Goal: Contribute content

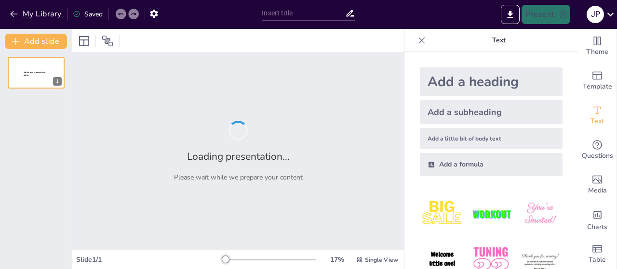
type input "Mecanismo de transporte,tirolesa,teleferico,cablebus,etc"
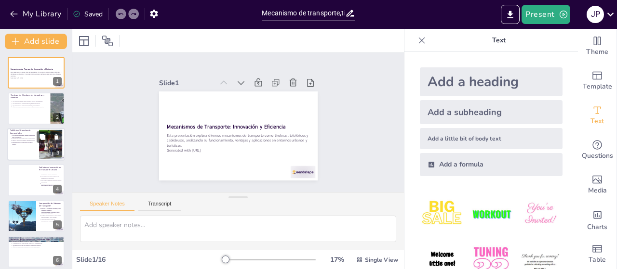
click at [32, 149] on div at bounding box center [36, 144] width 58 height 33
type textarea "Los teleféricos funcionan mediante cabinas que se desplazan a lo largo de cable…"
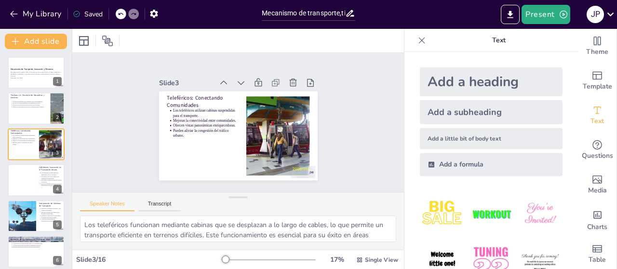
click at [417, 44] on icon at bounding box center [422, 41] width 10 height 10
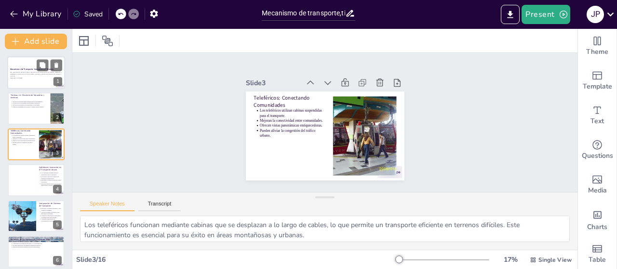
click at [28, 80] on div at bounding box center [36, 72] width 58 height 33
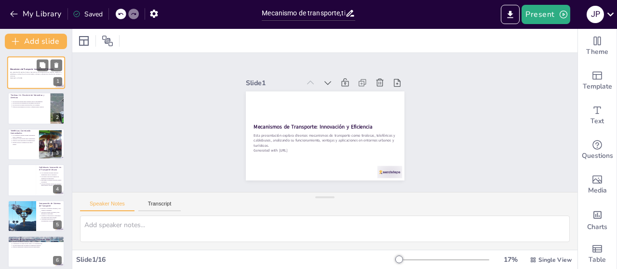
click at [28, 80] on div at bounding box center [36, 72] width 58 height 33
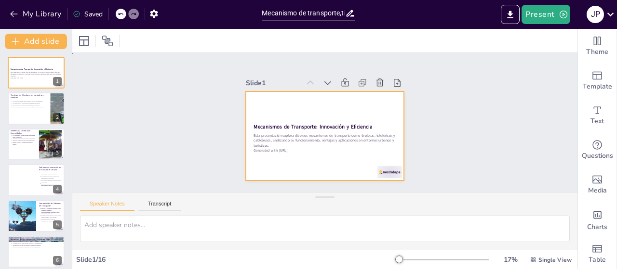
click at [293, 101] on div at bounding box center [319, 135] width 181 height 146
click at [293, 101] on div at bounding box center [315, 133] width 177 height 173
click at [293, 101] on div at bounding box center [313, 115] width 165 height 181
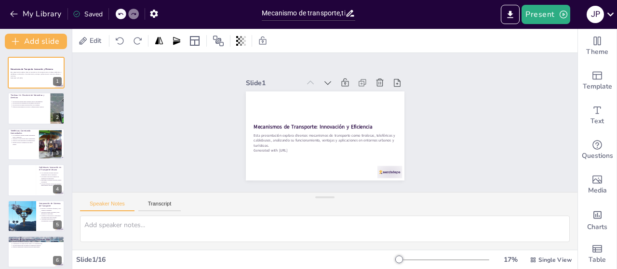
click at [16, 212] on div at bounding box center [22, 217] width 32 height 32
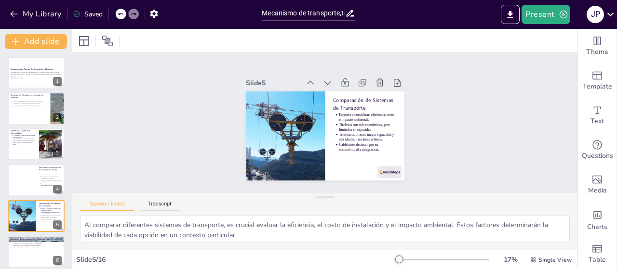
scroll to position [57, 0]
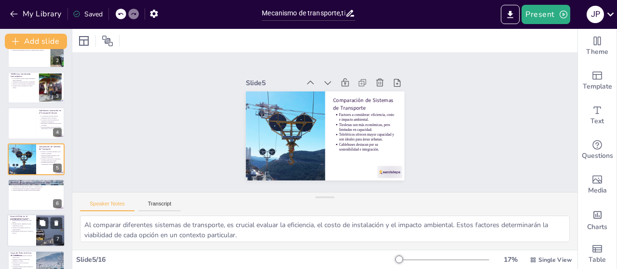
click at [27, 235] on div at bounding box center [36, 231] width 58 height 33
type textarea "Los casos de éxito en [PERSON_NAME][GEOGRAPHIC_DATA] y los Alpes suizos destaca…"
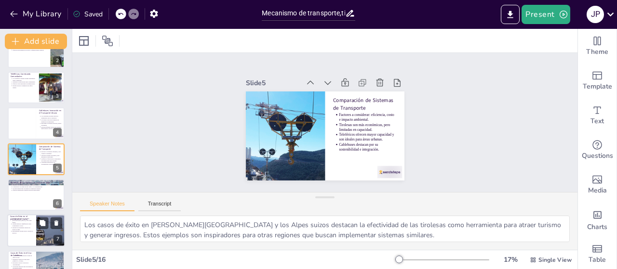
scroll to position [128, 0]
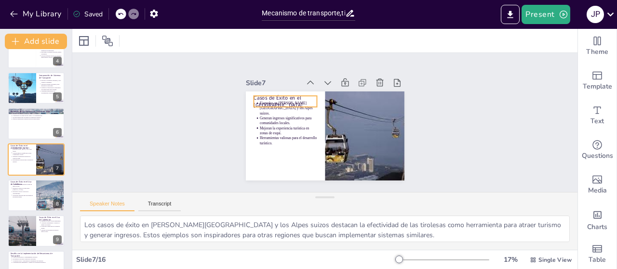
click at [281, 98] on p "Casos de Éxito en el [GEOGRAPHIC_DATA]" at bounding box center [309, 80] width 57 height 53
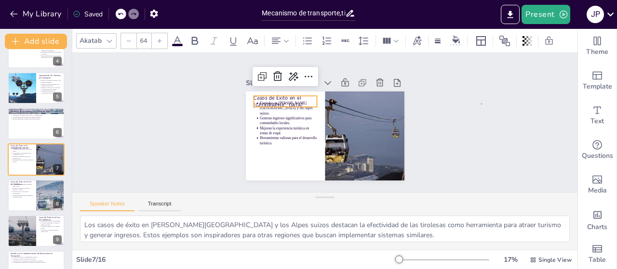
click at [481, 104] on div "Slide 1 Mecanismos de Transporte: Innovación y Eficiencia Esta presentación exp…" at bounding box center [325, 123] width 491 height 410
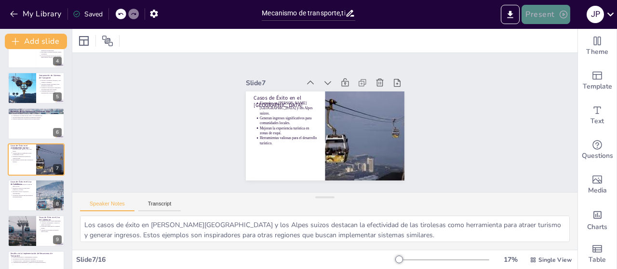
click at [557, 12] on button "Present" at bounding box center [546, 14] width 48 height 19
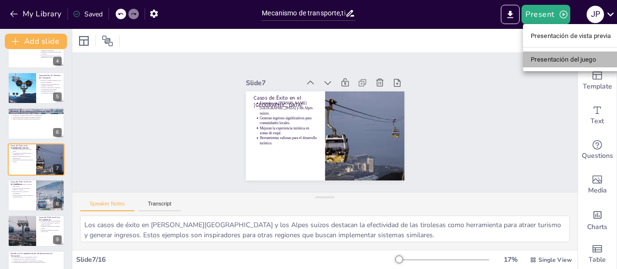
click at [566, 57] on font "Presentación del juego" at bounding box center [564, 59] width 66 height 7
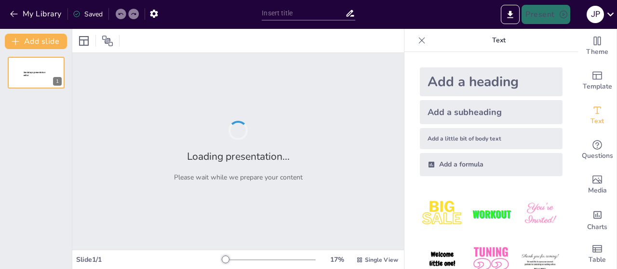
type input "Mecanismo de transporte,tirolesa,teleferico,cablebus,etc"
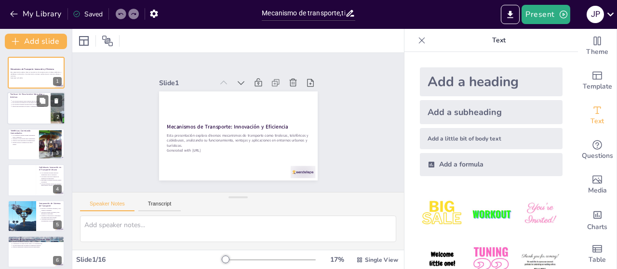
click at [12, 107] on li "Ofrecen una alternativa ecológica y requieren menos energía." at bounding box center [30, 107] width 36 height 2
type textarea "Las tirolesas funcionan mediante un sistema de cables que permite el deslizamie…"
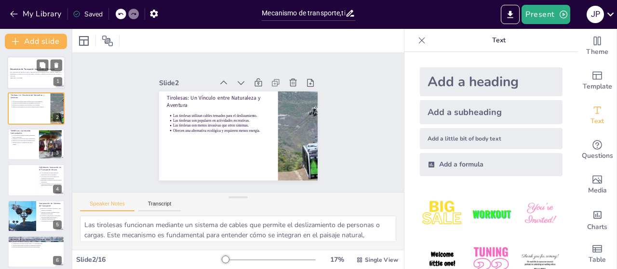
click at [17, 75] on p "Esta presentación explora diversos mecanismos de transporte como tirolesas, tel…" at bounding box center [36, 74] width 52 height 5
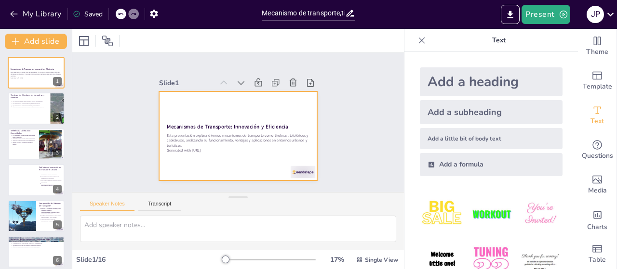
click at [264, 146] on p "Generated with [URL]" at bounding box center [266, 122] width 5 height 143
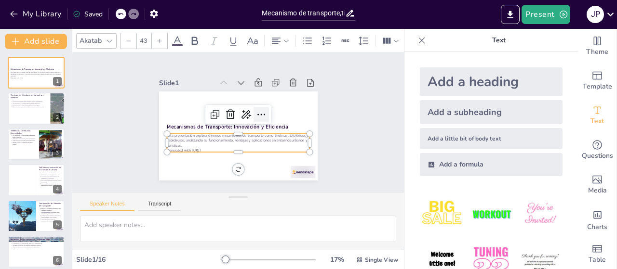
click at [226, 130] on icon at bounding box center [218, 137] width 14 height 14
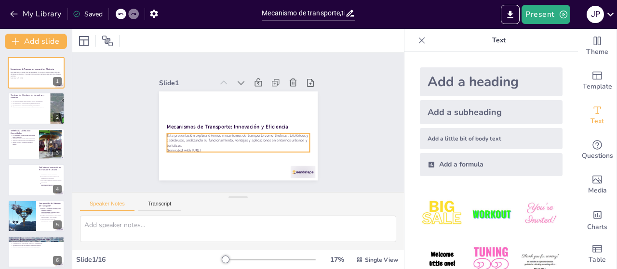
click at [183, 144] on p "Esta presentación explora diversos mecanismos de transporte como tirolesas, tel…" at bounding box center [222, 113] width 84 height 131
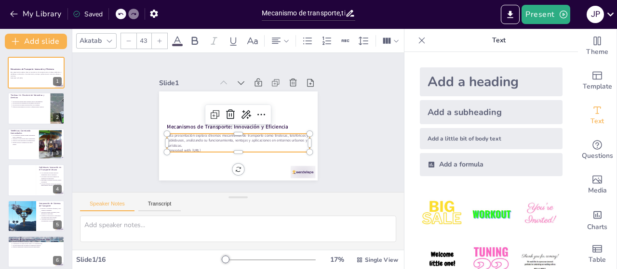
click at [183, 144] on p "Esta presentación explora diversos mecanismos de transporte como tirolesas, tel…" at bounding box center [226, 109] width 116 height 107
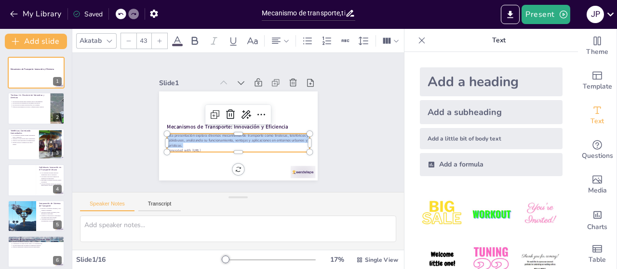
click at [192, 144] on p "Esta presentación explora diversos mecanismos de transporte como tirolesas, tel…" at bounding box center [221, 128] width 58 height 140
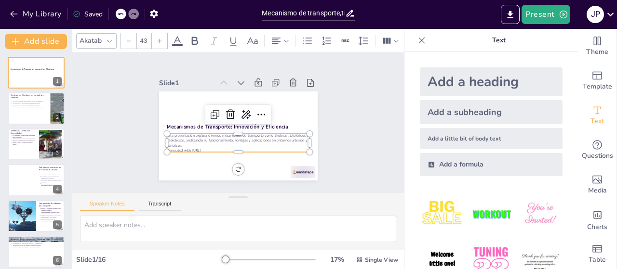
click at [213, 148] on p "Generated with [URL]" at bounding box center [238, 150] width 143 height 5
click at [296, 176] on div at bounding box center [291, 184] width 27 height 17
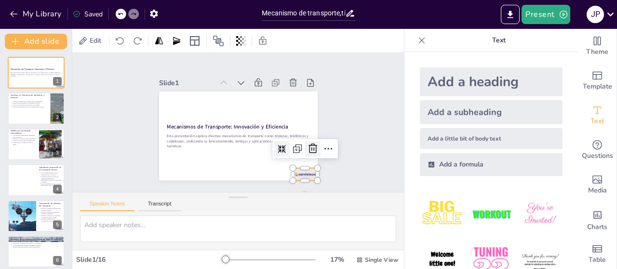
click at [165, 127] on icon at bounding box center [159, 121] width 11 height 12
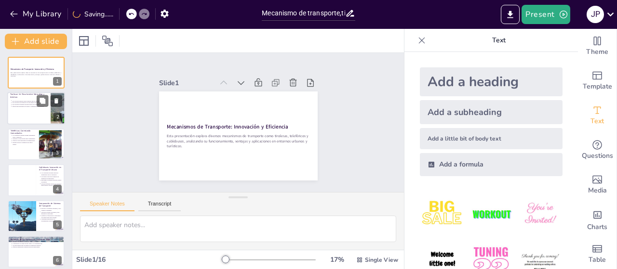
click at [42, 119] on div at bounding box center [36, 109] width 58 height 33
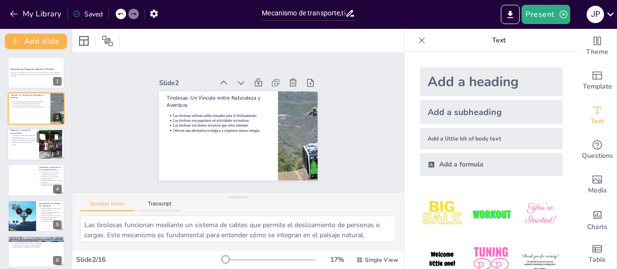
click at [27, 138] on p "Mejoran la conectividad entre comunidades." at bounding box center [24, 139] width 24 height 2
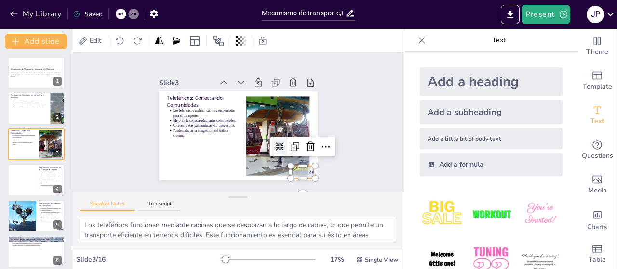
click at [170, 142] on div at bounding box center [157, 129] width 27 height 26
click at [289, 67] on icon at bounding box center [283, 60] width 12 height 11
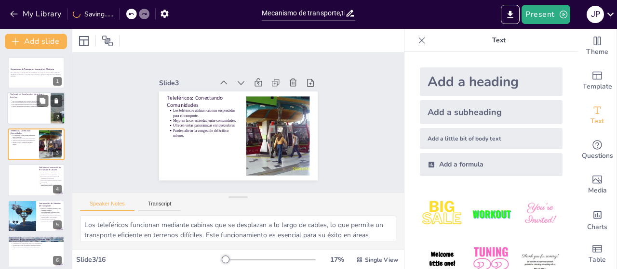
click at [45, 120] on div at bounding box center [36, 109] width 58 height 33
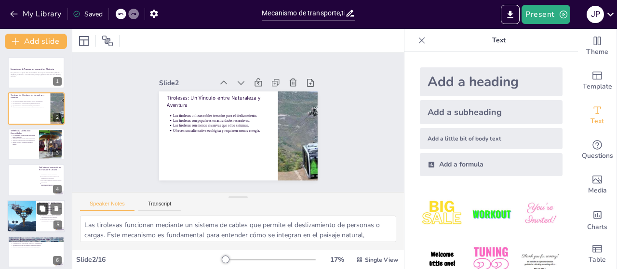
click at [41, 187] on div at bounding box center [36, 180] width 57 height 32
type textarea "El funcionamiento de los cablebuses se basa en vehículos que se desplazan a lo …"
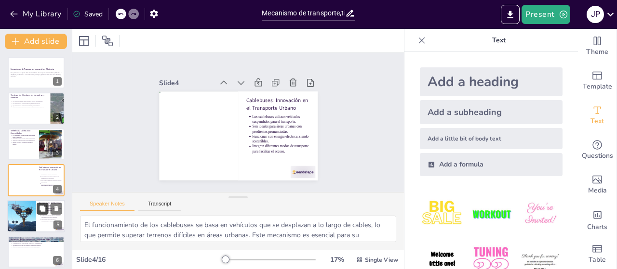
scroll to position [21, 0]
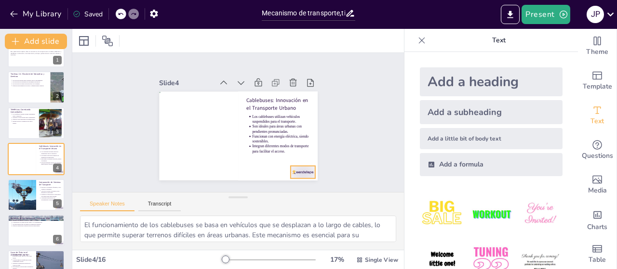
click at [178, 96] on div at bounding box center [164, 87] width 27 height 17
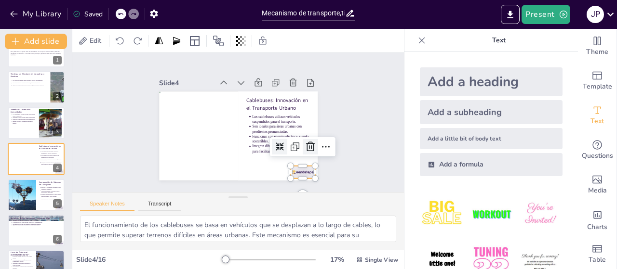
click at [227, 192] on icon at bounding box center [222, 197] width 10 height 10
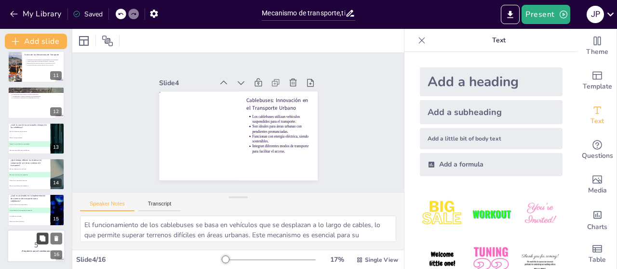
click at [38, 244] on button at bounding box center [43, 239] width 12 height 12
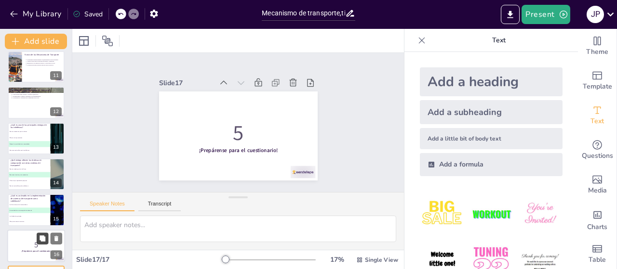
scroll to position [401, 0]
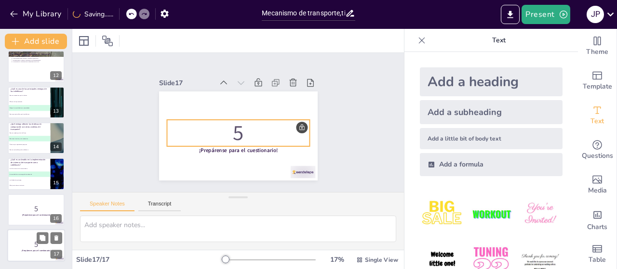
click at [26, 247] on p "5" at bounding box center [36, 245] width 52 height 11
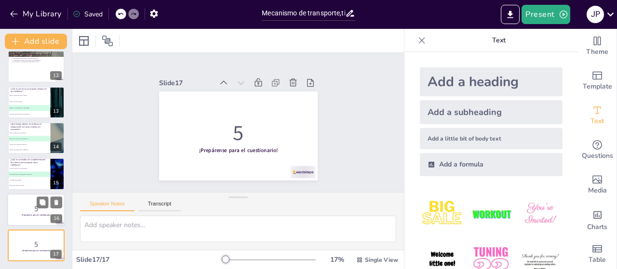
click at [21, 215] on p "¡Prepárense para el cuestionario!" at bounding box center [36, 215] width 52 height 3
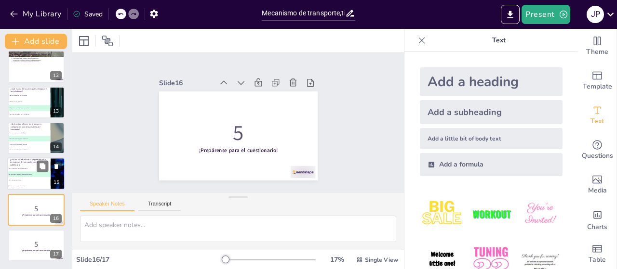
click at [21, 172] on li "B La necesidad de un marco regulatorio adecuado" at bounding box center [28, 175] width 43 height 6
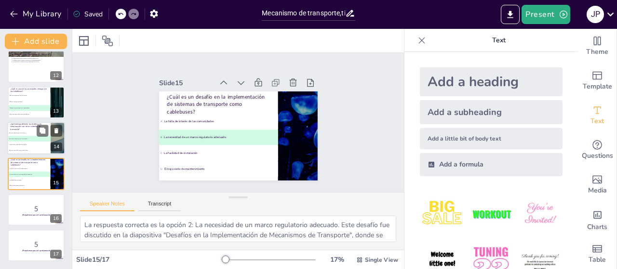
click at [23, 144] on span "C Tienen mayor capacidad de pasajeros" at bounding box center [29, 144] width 42 height 1
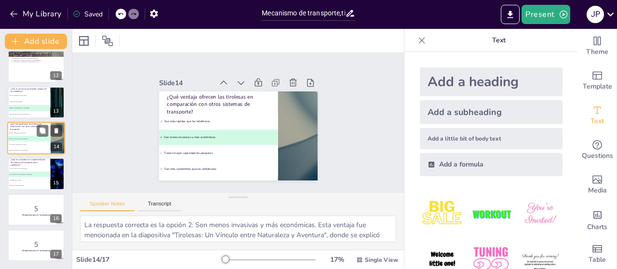
scroll to position [379, 0]
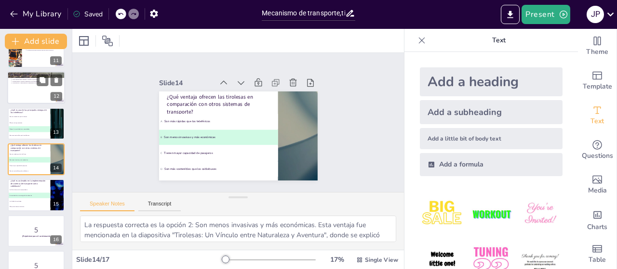
click at [33, 90] on div at bounding box center [36, 87] width 58 height 33
type textarea "La innovación en los mecanismos de transporte es esencial para abordar los desa…"
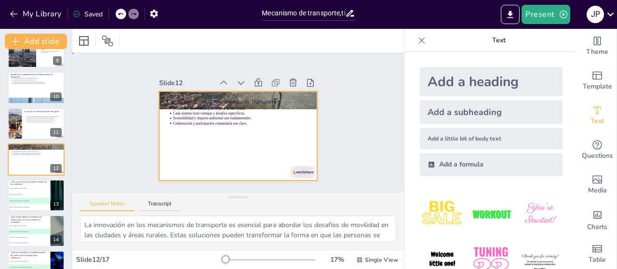
click at [215, 150] on div at bounding box center [238, 109] width 159 height 89
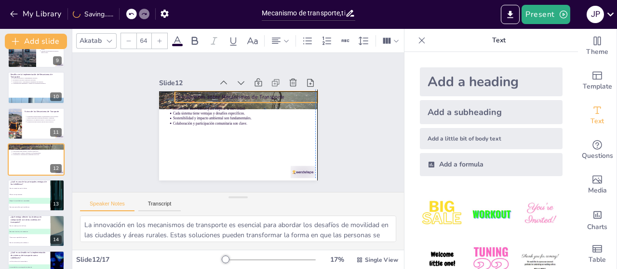
drag, startPoint x: 171, startPoint y: 98, endPoint x: 174, endPoint y: 87, distance: 11.6
click at [174, 87] on div "Slide 12 Conclusiones sobre Mecanismos de Transporte Soluciones innovadoras par…" at bounding box center [240, 118] width 187 height 160
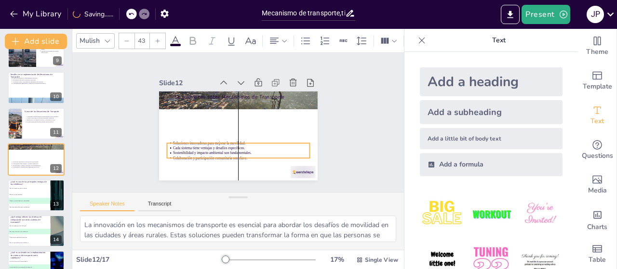
drag, startPoint x: 181, startPoint y: 112, endPoint x: 186, endPoint y: 128, distance: 16.5
click at [182, 147] on ul "Soluciones innovadoras para mejorar la movilidad. Cada sistema tiene ventajas y…" at bounding box center [212, 134] width 76 height 138
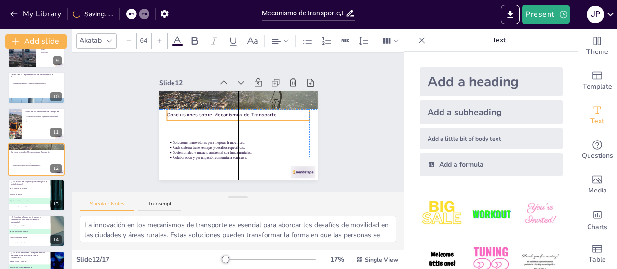
drag, startPoint x: 194, startPoint y: 90, endPoint x: 182, endPoint y: 110, distance: 23.3
click at [200, 110] on p "Conclusiones sobre Mecanismos de Transporte" at bounding box center [245, 127] width 90 height 120
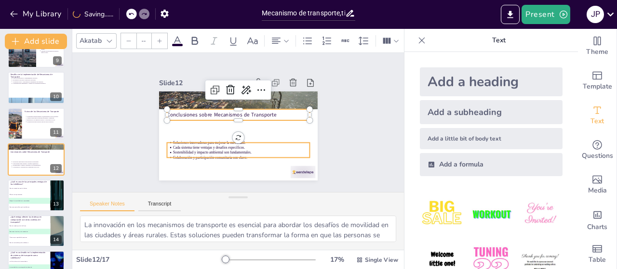
type input "43"
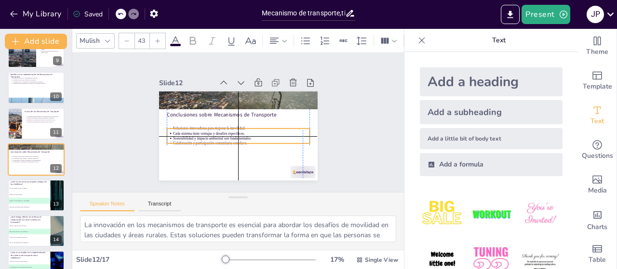
drag, startPoint x: 191, startPoint y: 141, endPoint x: 187, endPoint y: 131, distance: 11.1
click at [210, 131] on p "Cada sistema tiene ventajas y desafíos específicos." at bounding box center [246, 114] width 73 height 121
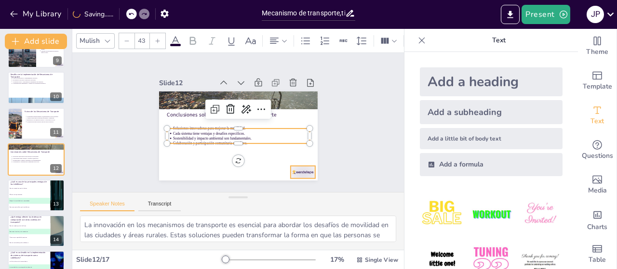
click at [248, 190] on div at bounding box center [236, 203] width 25 height 27
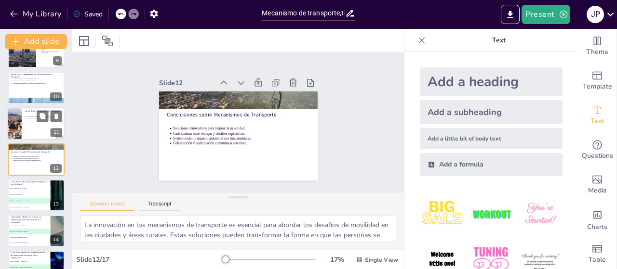
click at [22, 122] on div at bounding box center [36, 123] width 58 height 33
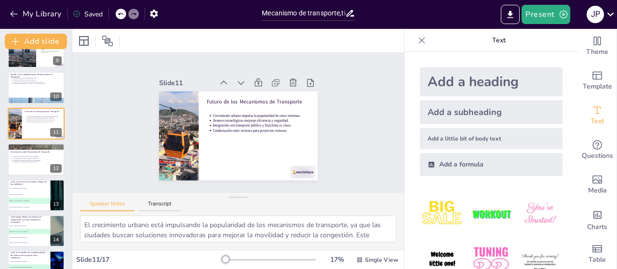
scroll to position [272, 0]
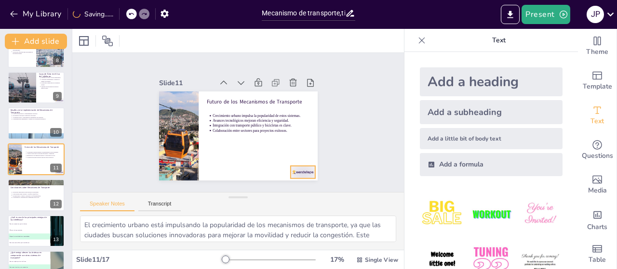
click at [286, 166] on div "Futuro de los Mecanismos de Transporte Crecimiento urbano impulsa la popularida…" at bounding box center [231, 134] width 182 height 157
click at [31, 128] on div at bounding box center [36, 123] width 58 height 33
type textarea "Los costos de instalación y mantenimiento son uno de los principales desafíos q…"
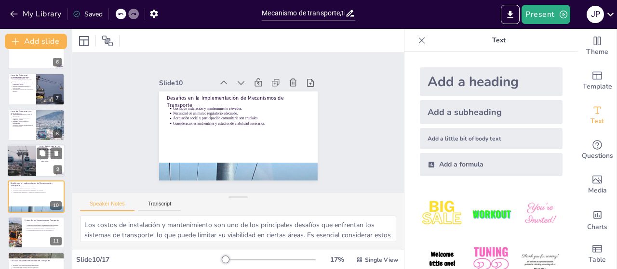
scroll to position [188, 0]
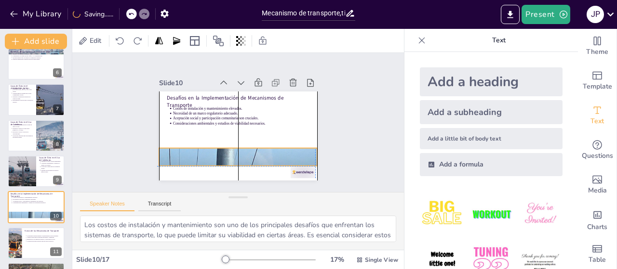
drag, startPoint x: 242, startPoint y: 162, endPoint x: 240, endPoint y: 148, distance: 14.6
click at [240, 149] on div at bounding box center [204, 129] width 240 height 199
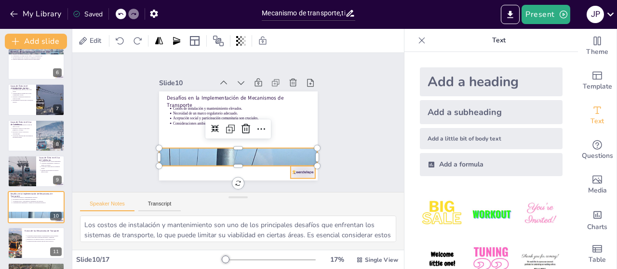
click at [220, 186] on div at bounding box center [210, 199] width 19 height 27
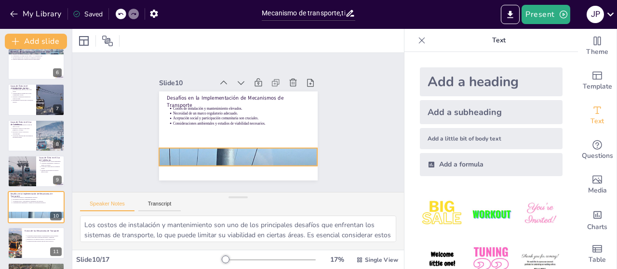
click at [232, 154] on div at bounding box center [238, 89] width 159 height 212
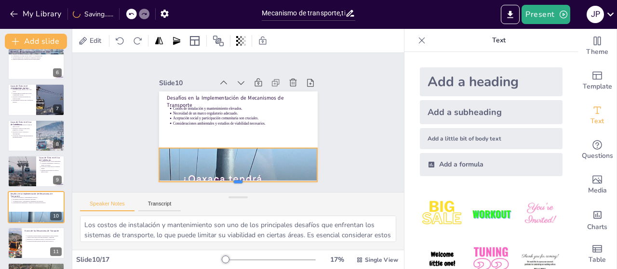
drag, startPoint x: 231, startPoint y: 162, endPoint x: 228, endPoint y: 178, distance: 16.2
click at [187, 178] on div at bounding box center [175, 129] width 24 height 159
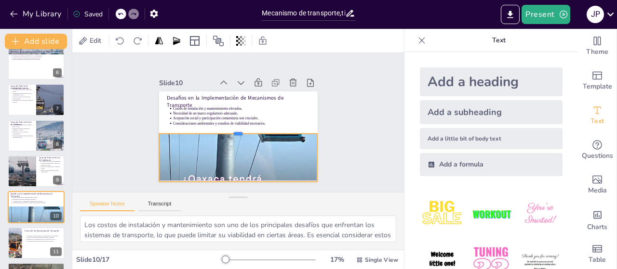
drag, startPoint x: 230, startPoint y: 143, endPoint x: 227, endPoint y: 129, distance: 14.7
click at [227, 129] on div at bounding box center [231, 122] width 24 height 159
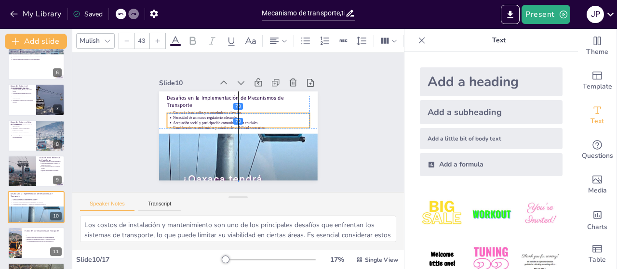
drag, startPoint x: 287, startPoint y: 111, endPoint x: 287, endPoint y: 117, distance: 5.3
click at [287, 117] on ul "Costos de instalación y mantenimiento elevados. Necesidad de un marco regulator…" at bounding box center [240, 121] width 100 height 127
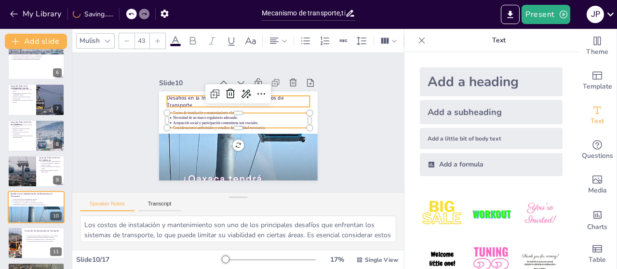
click at [269, 106] on p "Desafíos en la Implementación de Mecanismos de Transporte" at bounding box center [246, 141] width 136 height 71
type input "64"
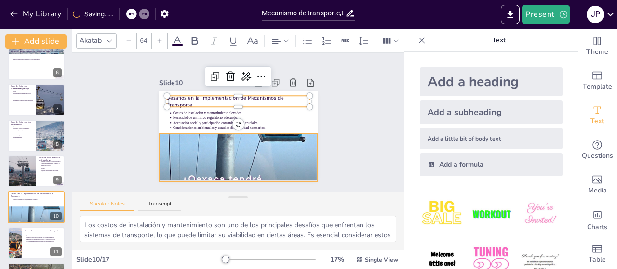
click at [266, 158] on div at bounding box center [212, 99] width 263 height 259
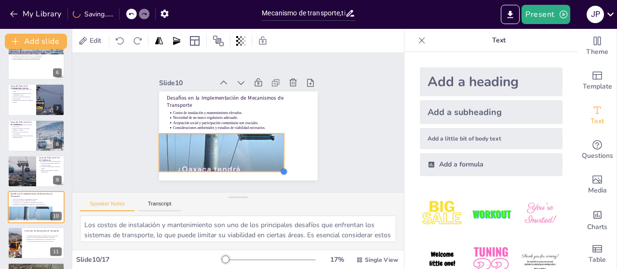
drag, startPoint x: 310, startPoint y: 176, endPoint x: 236, endPoint y: 166, distance: 74.4
click at [236, 166] on div "Desafíos en la Implementación de Mecanismos de Transporte Costos de instalación…" at bounding box center [224, 123] width 105 height 167
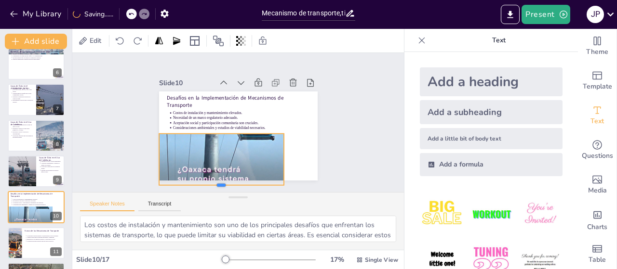
drag, startPoint x: 216, startPoint y: 169, endPoint x: 215, endPoint y: 176, distance: 7.4
click at [214, 186] on div at bounding box center [221, 190] width 125 height 8
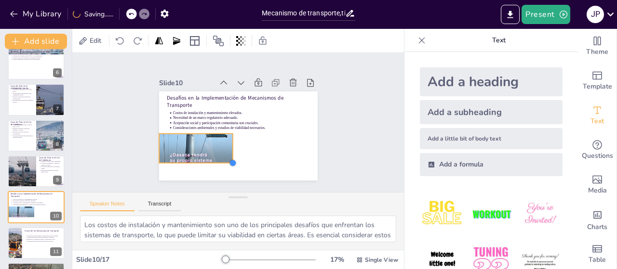
drag, startPoint x: 275, startPoint y: 178, endPoint x: 185, endPoint y: 155, distance: 92.6
click at [183, 157] on div "Desafíos en la Implementación de Mecanismos de Transporte Costos de instalación…" at bounding box center [226, 130] width 157 height 182
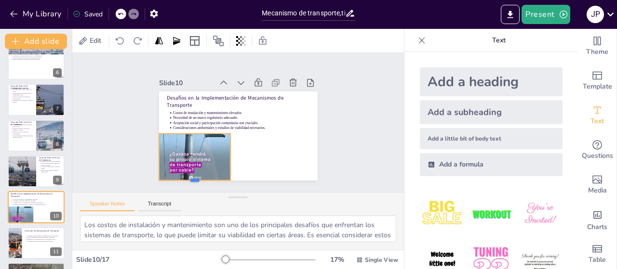
drag, startPoint x: 188, startPoint y: 160, endPoint x: 191, endPoint y: 178, distance: 18.0
click at [187, 155] on div at bounding box center [162, 124] width 48 height 63
drag, startPoint x: 224, startPoint y: 153, endPoint x: 226, endPoint y: 173, distance: 20.3
click at [226, 173] on div "Desafíos en la Implementación de Mecanismos de Transporte Costos de instalación…" at bounding box center [225, 120] width 120 height 174
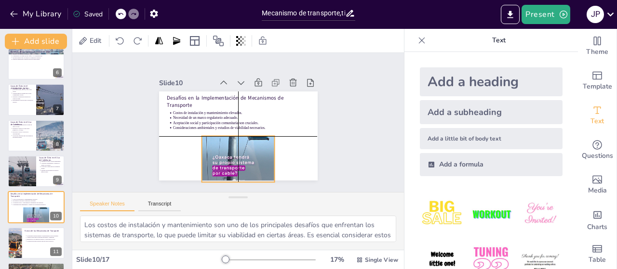
drag, startPoint x: 215, startPoint y: 159, endPoint x: 239, endPoint y: 160, distance: 24.2
click at [239, 160] on div at bounding box center [228, 145] width 106 height 118
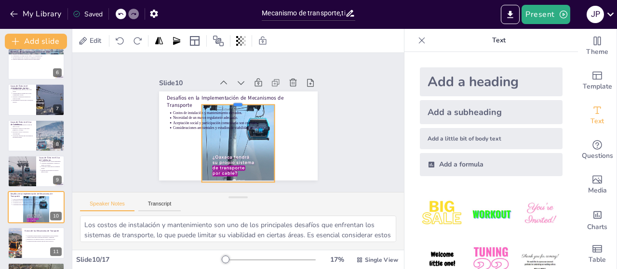
drag, startPoint x: 229, startPoint y: 130, endPoint x: 227, endPoint y: 97, distance: 32.9
click at [227, 98] on div at bounding box center [248, 103] width 67 height 43
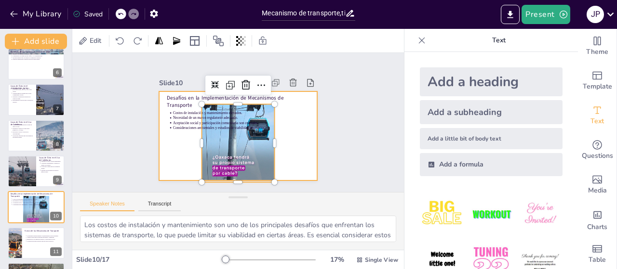
click at [186, 135] on div at bounding box center [247, 113] width 177 height 173
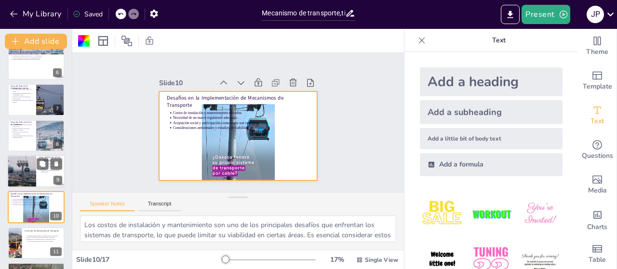
click at [26, 164] on div at bounding box center [21, 171] width 43 height 33
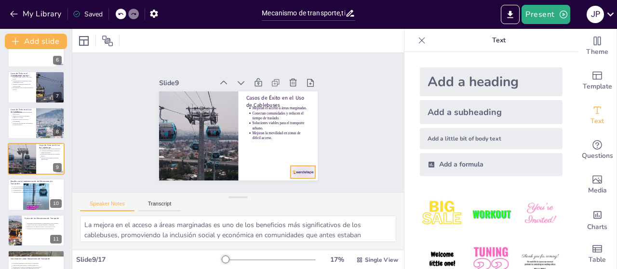
click at [296, 77] on div at bounding box center [294, 64] width 15 height 26
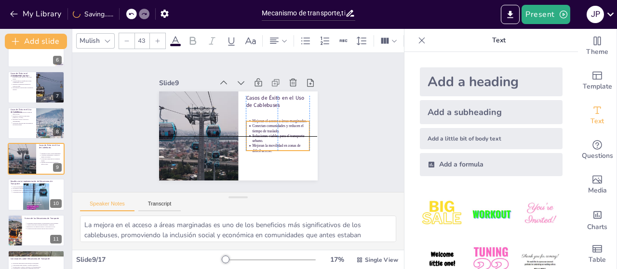
drag, startPoint x: 257, startPoint y: 120, endPoint x: 257, endPoint y: 134, distance: 13.0
click at [225, 134] on p "Soluciones viables para el transporte urbano." at bounding box center [214, 161] width 22 height 58
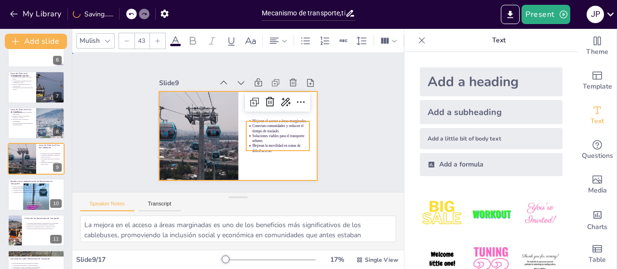
click at [232, 113] on div at bounding box center [227, 115] width 165 height 181
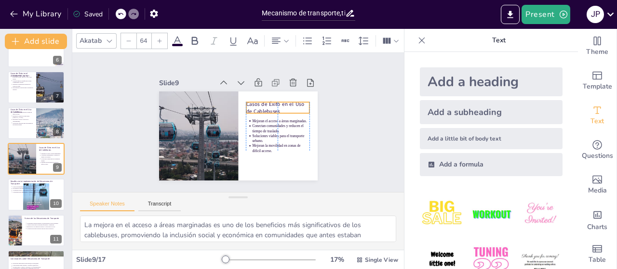
drag, startPoint x: 257, startPoint y: 90, endPoint x: 259, endPoint y: 96, distance: 6.6
click at [259, 96] on div "Casos de Éxito en el Uso de Cablebuses Mejoran el acceso a áreas marginadas. Co…" at bounding box center [263, 141] width 93 height 128
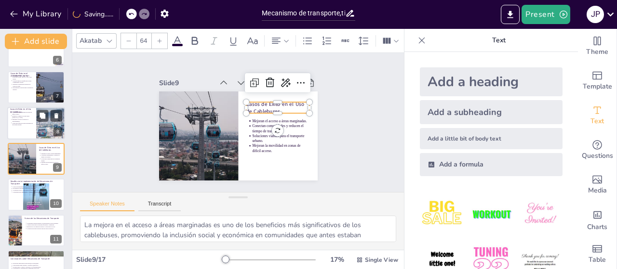
click at [32, 130] on div at bounding box center [36, 123] width 58 height 33
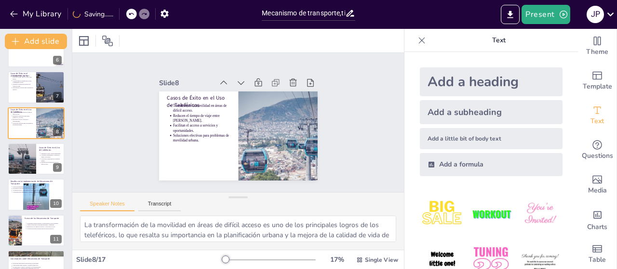
scroll to position [164, 0]
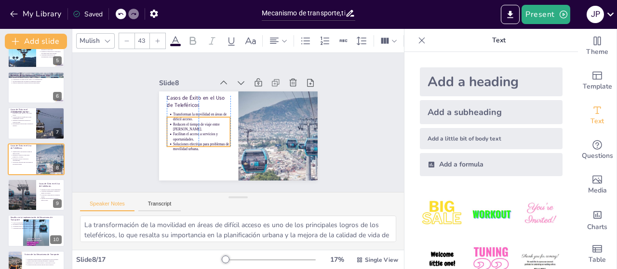
drag, startPoint x: 183, startPoint y: 123, endPoint x: 181, endPoint y: 132, distance: 9.0
click at [250, 132] on p "Facilitan el acceso a servicios y oportunidades." at bounding box center [266, 150] width 32 height 56
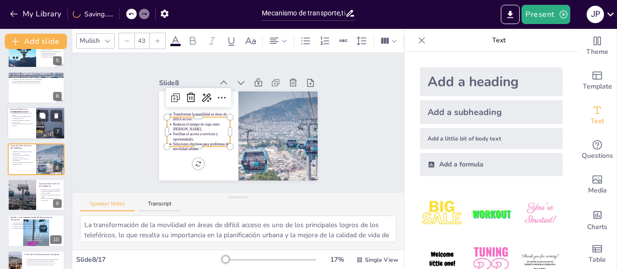
click at [16, 124] on p "Herramientas valiosas para el desarrollo turístico." at bounding box center [22, 125] width 21 height 4
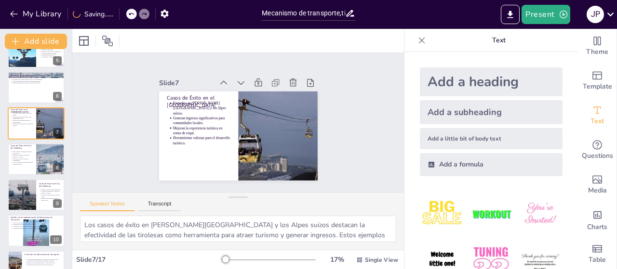
scroll to position [128, 0]
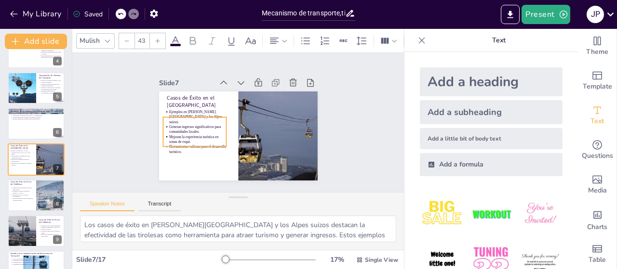
drag, startPoint x: 192, startPoint y: 123, endPoint x: 188, endPoint y: 132, distance: 9.5
click at [221, 108] on p "Mejoran la experiencia turística en zonas de esquí." at bounding box center [234, 79] width 27 height 58
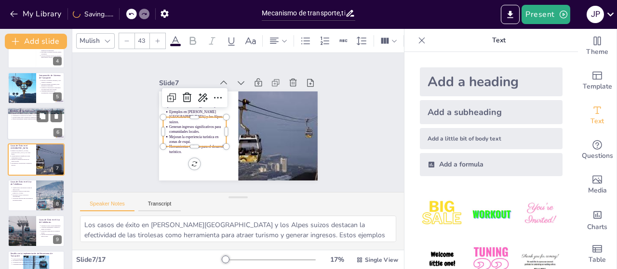
click at [37, 136] on div at bounding box center [36, 123] width 58 height 33
type textarea "La mejora en la movilidad es uno de los principales beneficios de los sistemas …"
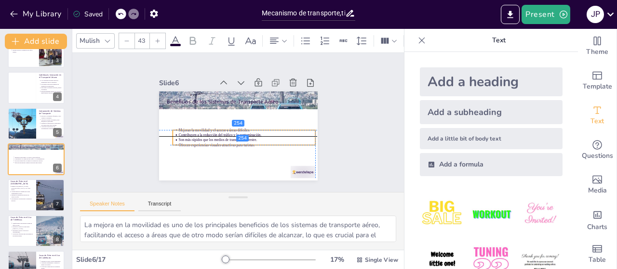
drag, startPoint x: 188, startPoint y: 119, endPoint x: 191, endPoint y: 142, distance: 22.9
click at [191, 129] on p "Ofrecen experiencias visuales atractivas para turistas." at bounding box center [239, 98] width 127 height 60
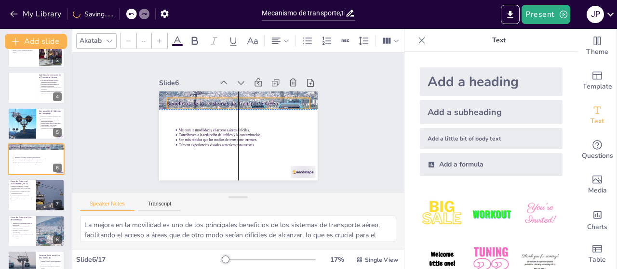
type input "64"
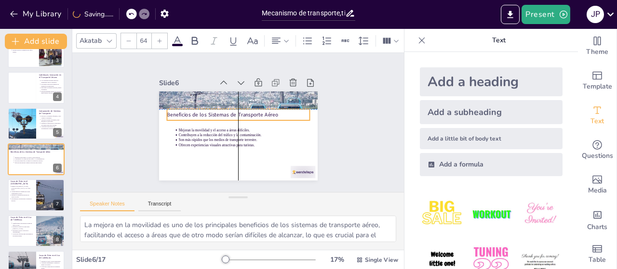
drag, startPoint x: 193, startPoint y: 96, endPoint x: 192, endPoint y: 107, distance: 11.1
click at [198, 107] on div "Beneficios de los Sistemas de Transporte Aéreo" at bounding box center [244, 118] width 93 height 122
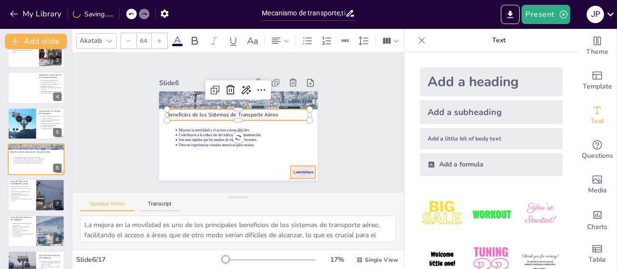
click at [305, 145] on div at bounding box center [318, 133] width 27 height 23
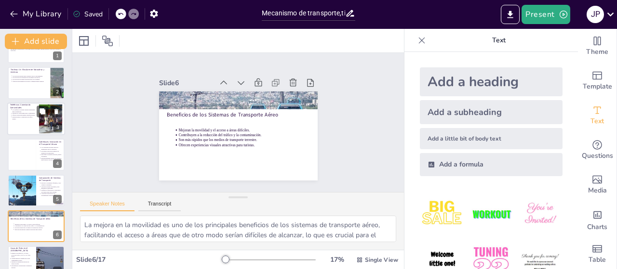
scroll to position [0, 0]
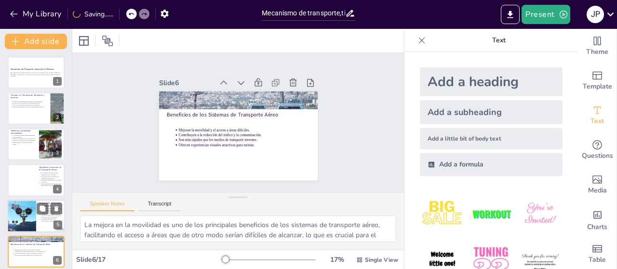
click at [25, 224] on div at bounding box center [21, 216] width 33 height 33
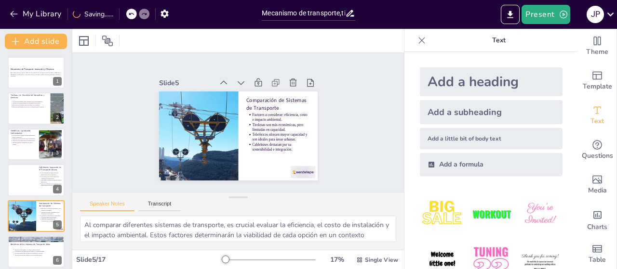
scroll to position [57, 0]
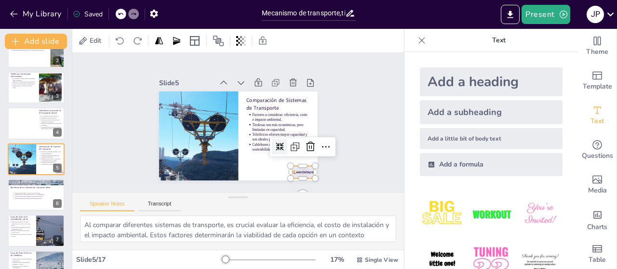
click at [236, 55] on div at bounding box center [223, 42] width 27 height 26
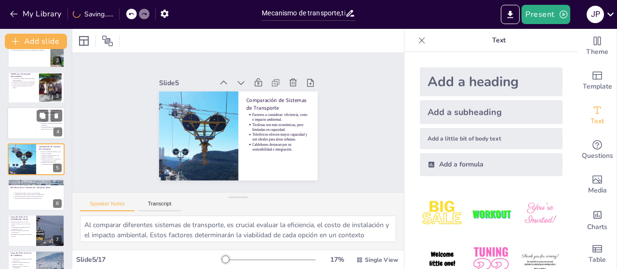
click at [19, 138] on div at bounding box center [21, 123] width 29 height 33
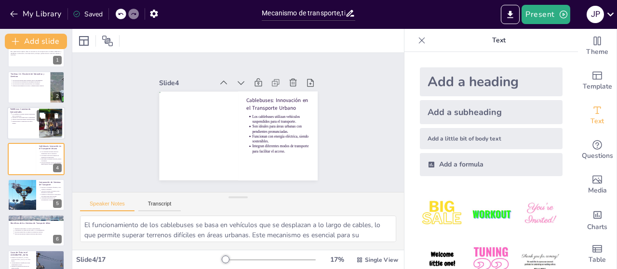
click at [27, 124] on div at bounding box center [36, 123] width 58 height 33
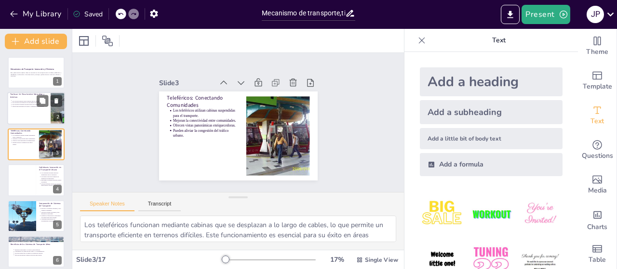
click at [27, 106] on p "Ofrecen una alternativa ecológica y requieren menos energía." at bounding box center [30, 107] width 36 height 2
type textarea "Las tirolesas funcionan mediante un sistema de cables que permite el deslizamie…"
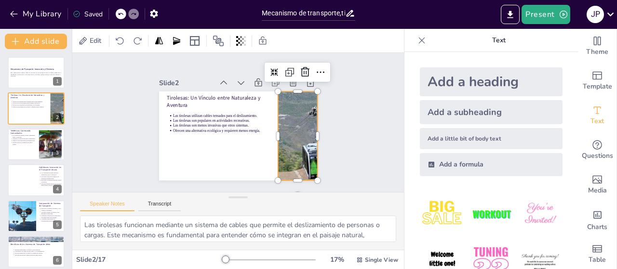
click at [273, 152] on div at bounding box center [250, 183] width 112 height 106
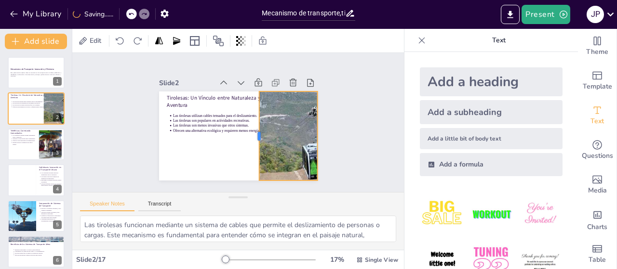
drag, startPoint x: 270, startPoint y: 134, endPoint x: 251, endPoint y: 139, distance: 19.4
click at [251, 139] on div at bounding box center [259, 119] width 71 height 66
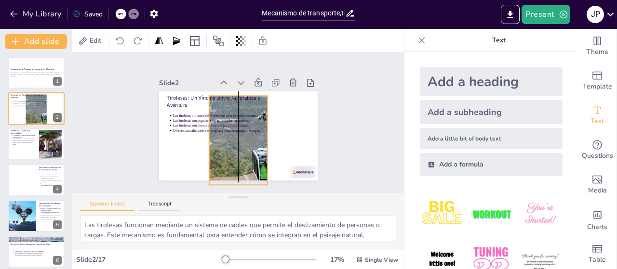
drag, startPoint x: 309, startPoint y: 132, endPoint x: 255, endPoint y: 134, distance: 54.5
click at [255, 134] on div at bounding box center [241, 103] width 115 height 118
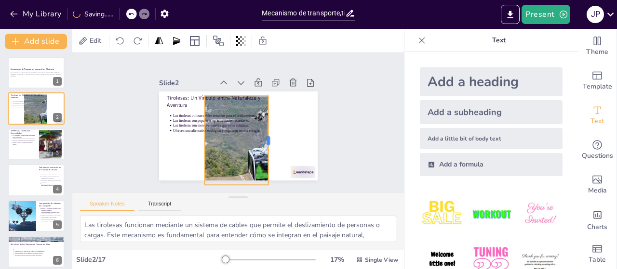
drag, startPoint x: 256, startPoint y: 137, endPoint x: 266, endPoint y: 130, distance: 12.4
click at [265, 153] on div at bounding box center [219, 157] width 89 height 8
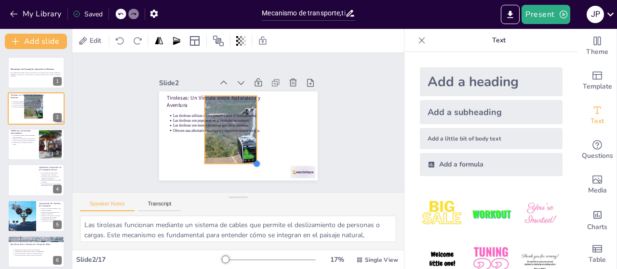
drag, startPoint x: 265, startPoint y: 178, endPoint x: 248, endPoint y: 153, distance: 29.9
click at [248, 153] on div "Tirolesas: Un Vínculo entre Naturaleza y Aventura Las tirolesas utilizan cables…" at bounding box center [236, 108] width 167 height 105
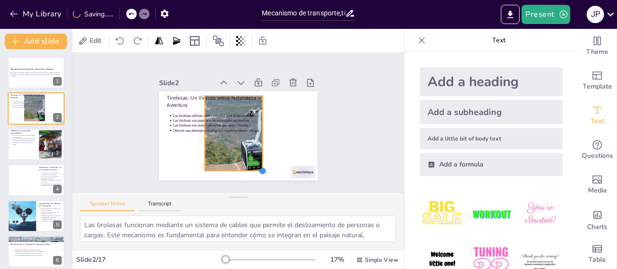
drag, startPoint x: 246, startPoint y: 159, endPoint x: 252, endPoint y: 157, distance: 6.3
click at [252, 157] on div "Tirolesas: Un Vínculo entre Naturaleza y Aventura Las tirolesas utilizan cables…" at bounding box center [227, 130] width 165 height 181
drag, startPoint x: 255, startPoint y: 131, endPoint x: 261, endPoint y: 138, distance: 9.3
click at [261, 138] on div at bounding box center [270, 108] width 56 height 61
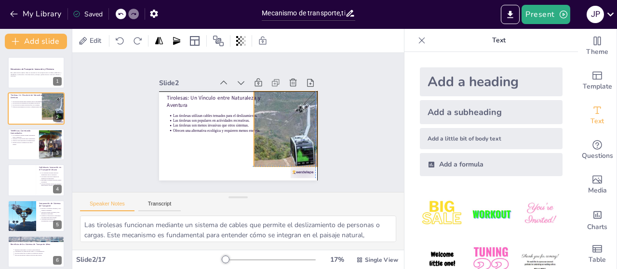
drag, startPoint x: 245, startPoint y: 142, endPoint x: 293, endPoint y: 137, distance: 48.4
click at [293, 137] on div at bounding box center [256, 167] width 98 height 94
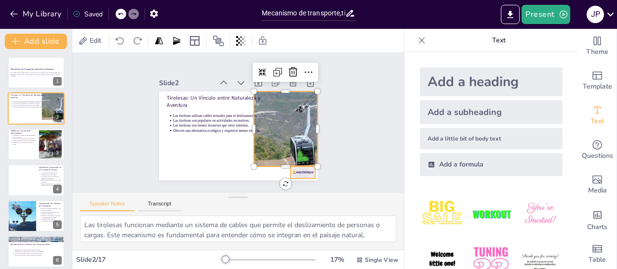
click at [189, 169] on div at bounding box center [181, 182] width 15 height 26
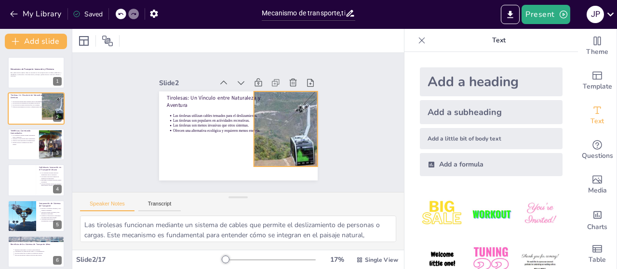
click at [281, 159] on div at bounding box center [285, 135] width 72 height 82
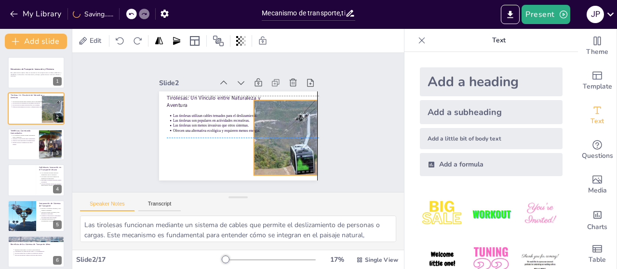
drag, startPoint x: 278, startPoint y: 145, endPoint x: 280, endPoint y: 150, distance: 5.6
click at [280, 150] on div at bounding box center [289, 128] width 80 height 88
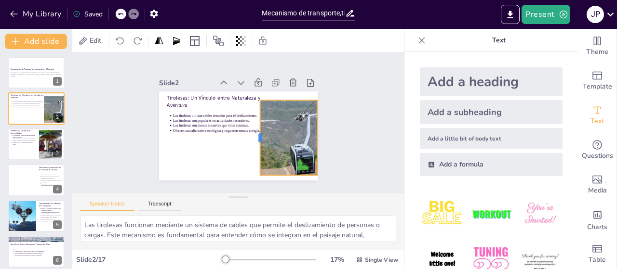
drag, startPoint x: 245, startPoint y: 134, endPoint x: 252, endPoint y: 134, distance: 6.3
click at [252, 113] on div at bounding box center [249, 101] width 75 height 23
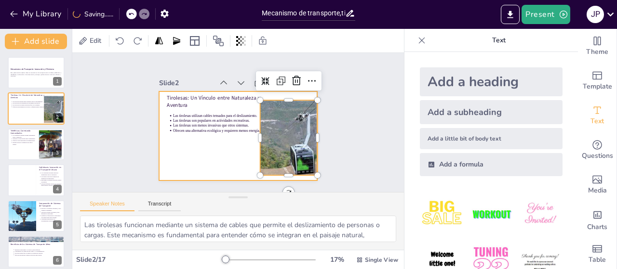
click at [214, 147] on div at bounding box center [231, 111] width 182 height 157
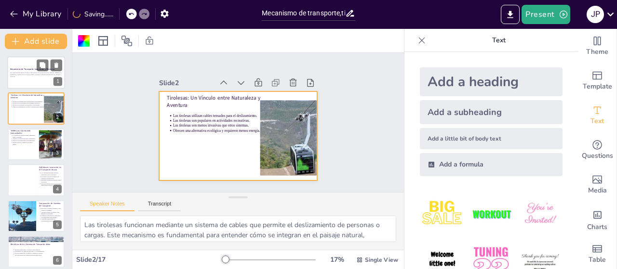
click at [31, 77] on p "Esta presentación explora diversos mecanismos de transporte como tirolesas, tel…" at bounding box center [36, 74] width 52 height 5
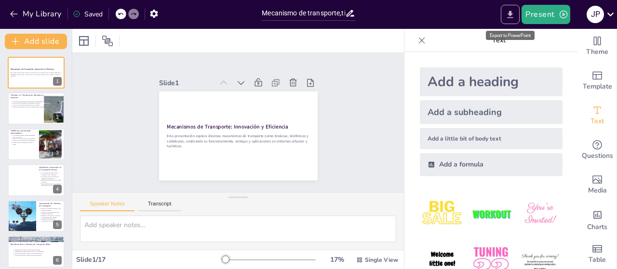
click at [517, 11] on button "Export to PowerPoint" at bounding box center [510, 14] width 19 height 19
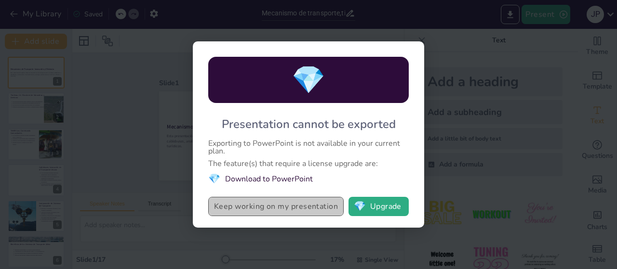
click at [285, 207] on button "Keep working on my presentation" at bounding box center [275, 206] width 135 height 19
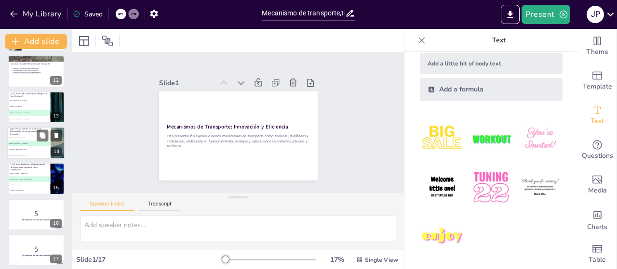
scroll to position [401, 0]
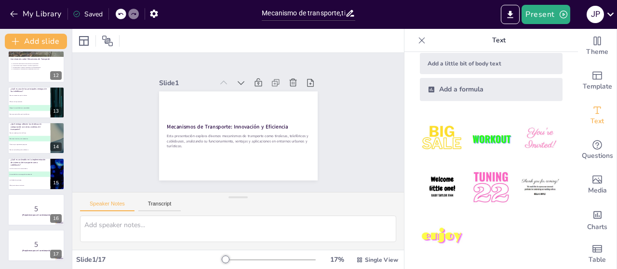
click at [28, 165] on p "¿Cuál es un desafío en la implementación de sistemas de transporte como cablebu…" at bounding box center [29, 163] width 38 height 8
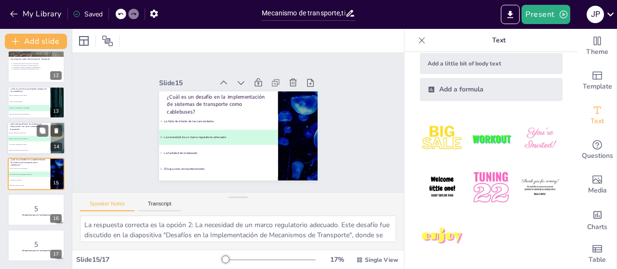
click at [21, 134] on li "A Son más rápidas que los teleféricos" at bounding box center [28, 133] width 43 height 6
type textarea "La respuesta correcta es la opción 2: Son menos invasivas y más económicas. Est…"
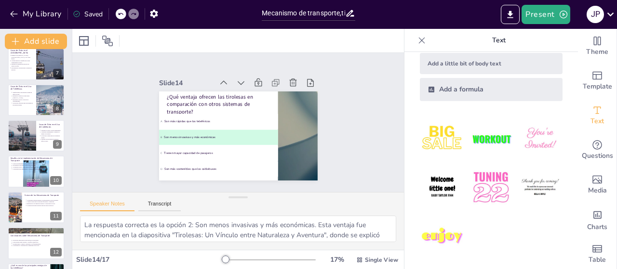
scroll to position [187, 0]
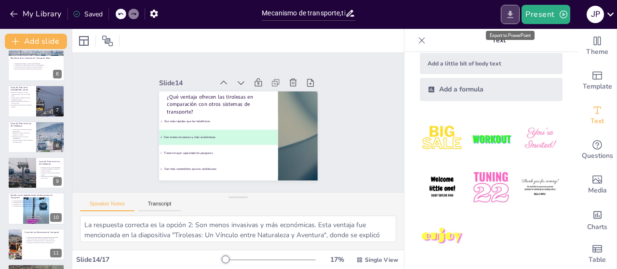
click at [515, 11] on icon "Export to PowerPoint" at bounding box center [510, 15] width 10 height 10
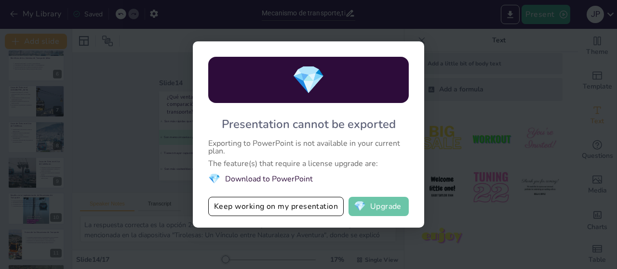
click at [356, 202] on span "💎" at bounding box center [360, 207] width 12 height 10
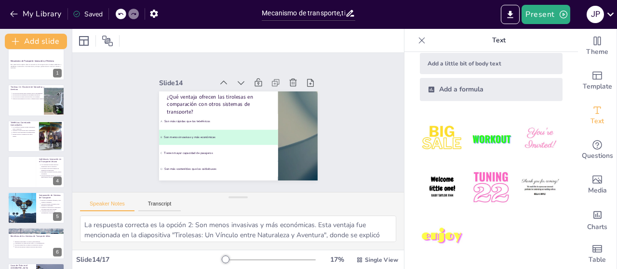
scroll to position [0, 0]
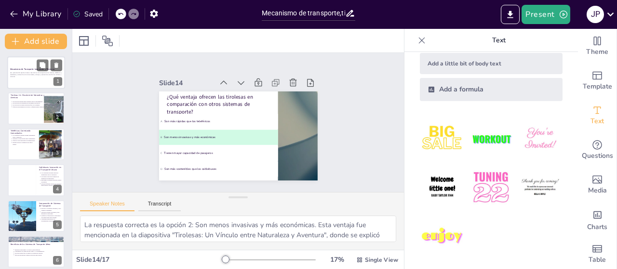
click at [43, 88] on div "Mecanismos de Transporte: Innovación y Eficiencia Esta presentación explora div…" at bounding box center [36, 72] width 58 height 33
